Goal: Information Seeking & Learning: Learn about a topic

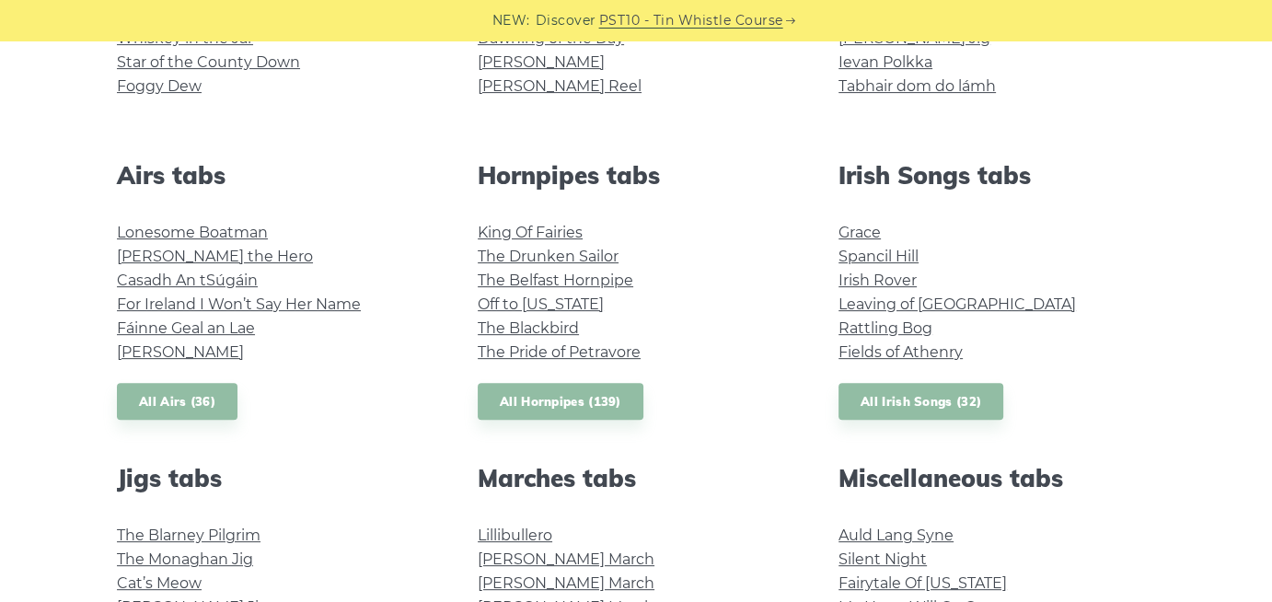
scroll to position [669, 0]
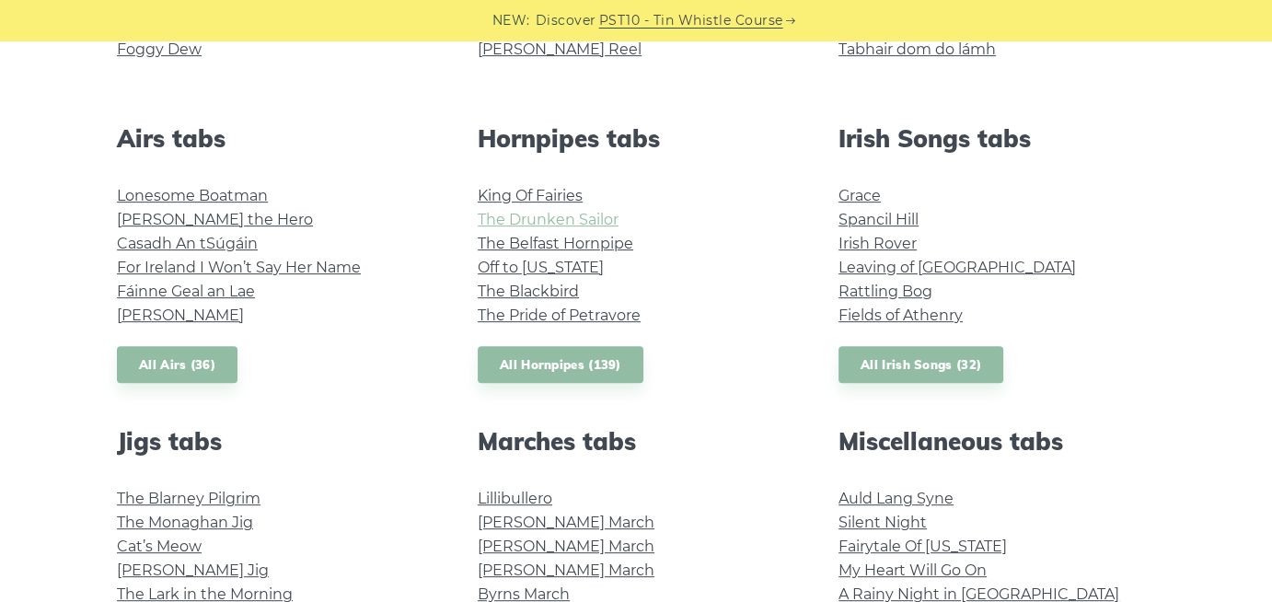
click at [572, 228] on link "The Drunken Sailor" at bounding box center [548, 219] width 141 height 17
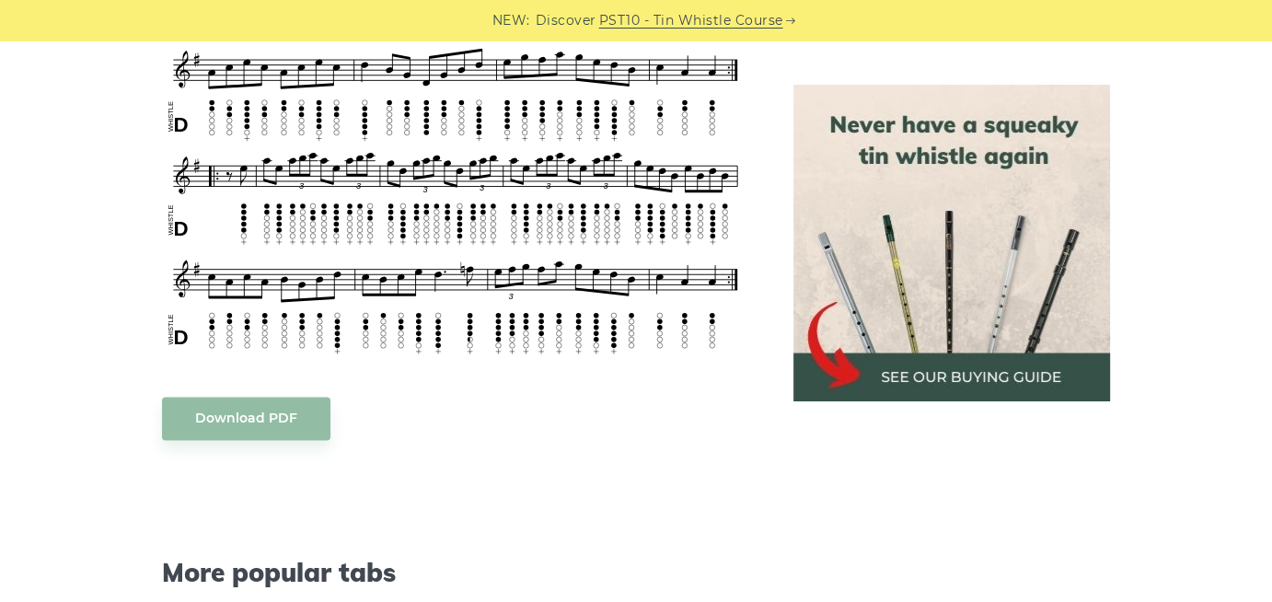
scroll to position [2678, 0]
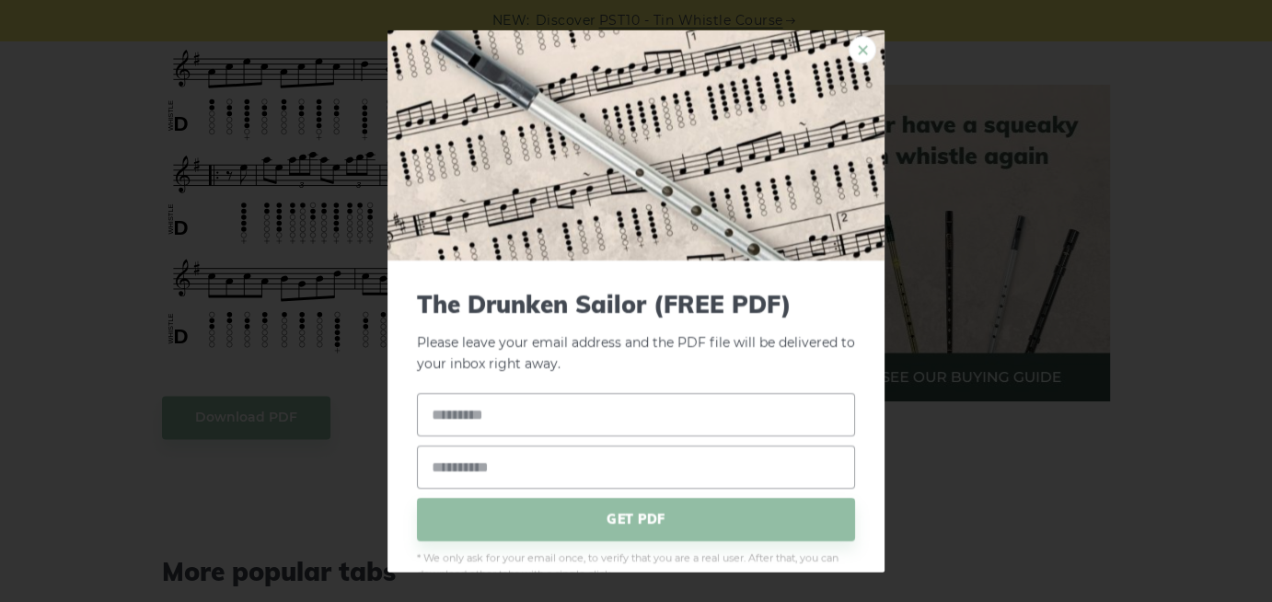
click at [852, 50] on link "×" at bounding box center [863, 50] width 28 height 28
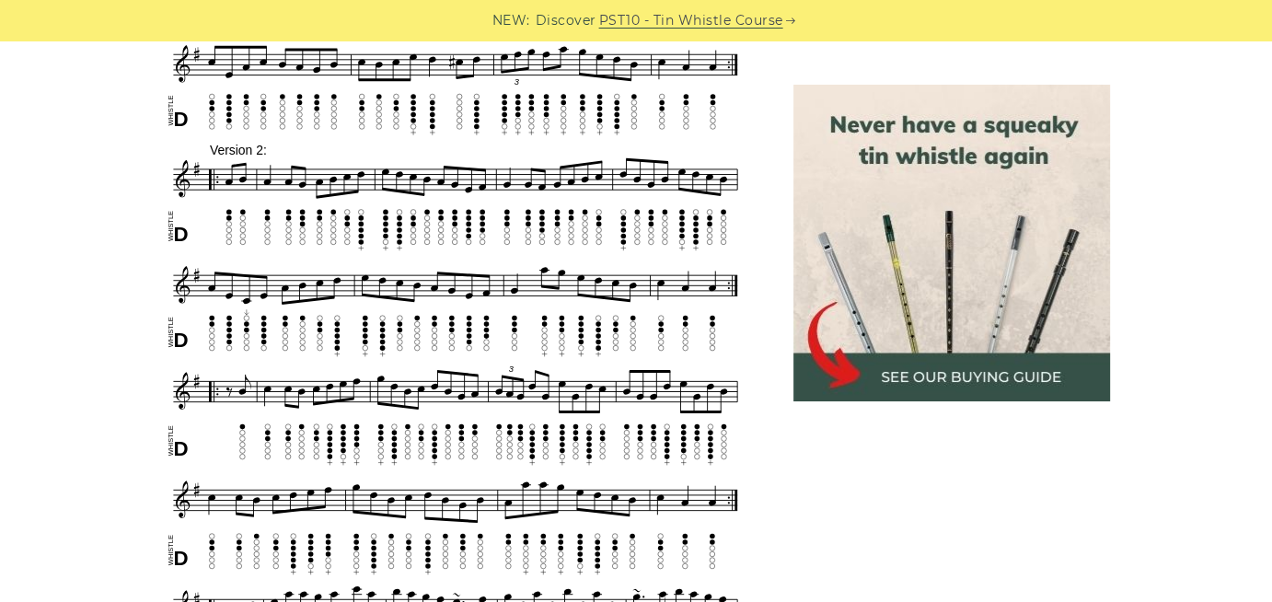
scroll to position [1674, 0]
